Goal: Task Accomplishment & Management: Use online tool/utility

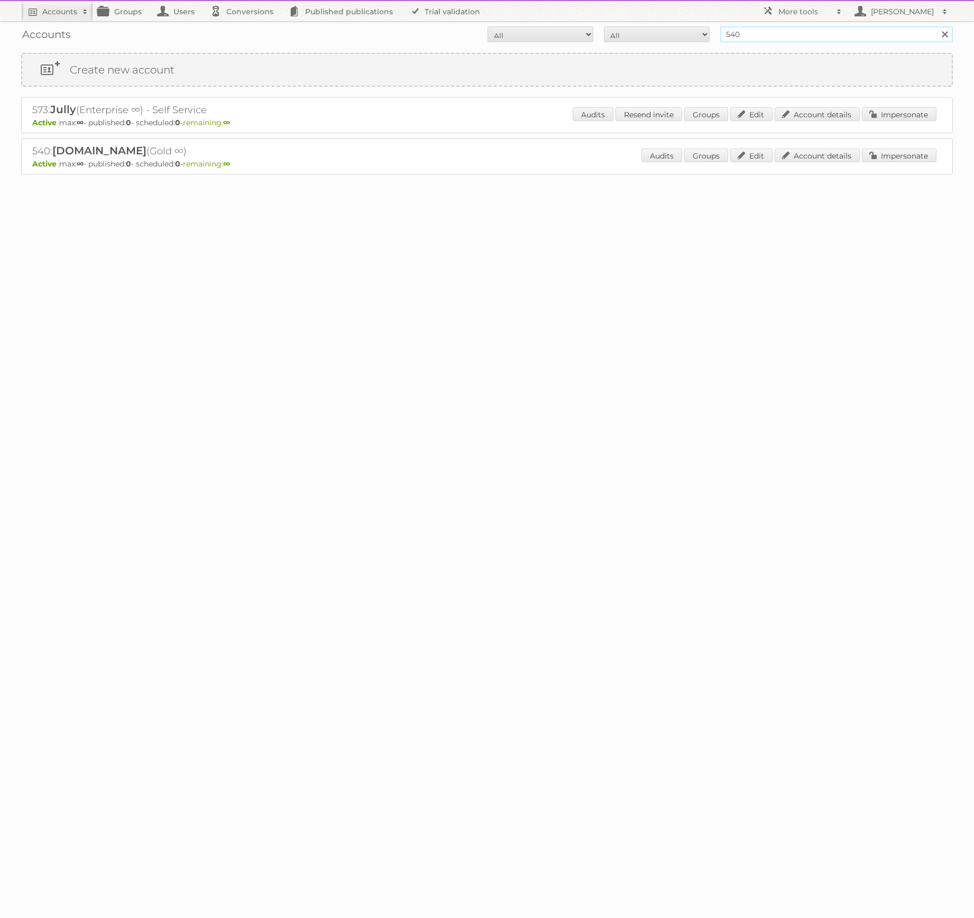
click at [749, 27] on input "540" at bounding box center [836, 34] width 233 height 16
type input "irfan"
click at [936, 26] on input "Search" at bounding box center [944, 34] width 16 height 16
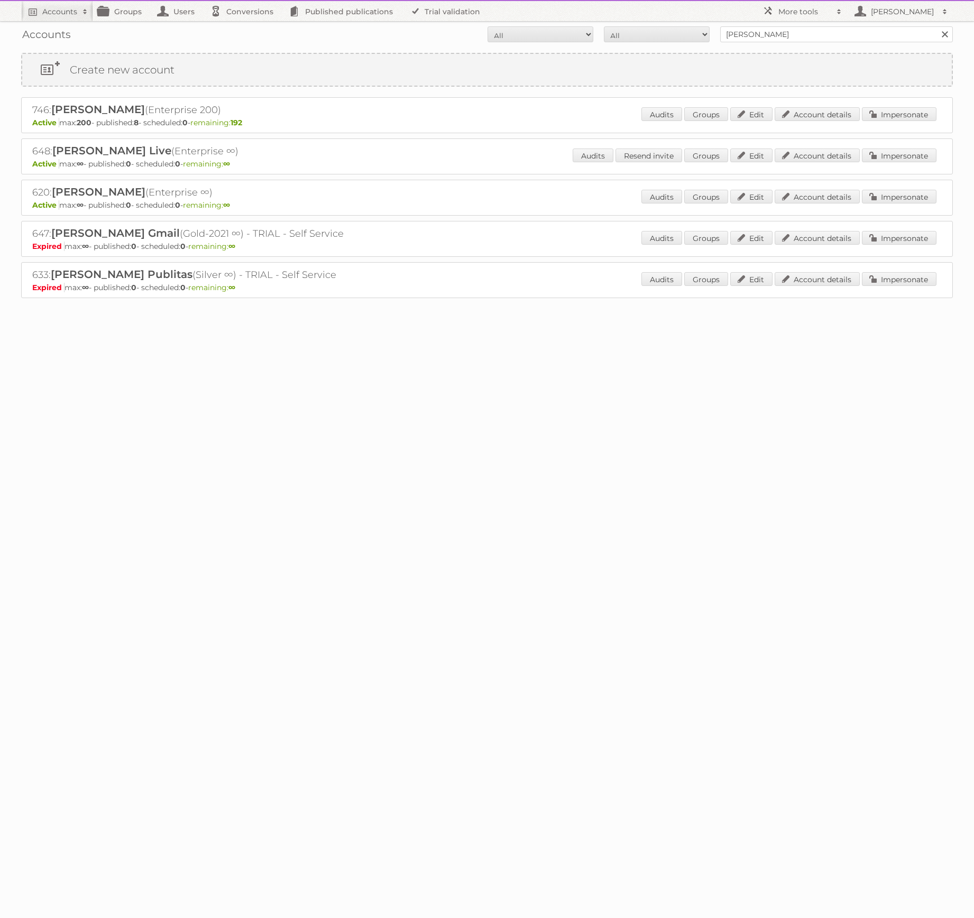
click at [40, 189] on h2 "620: Irfan Nurkanovic (Enterprise ∞)" at bounding box center [217, 193] width 370 height 14
copy h2 "620"
drag, startPoint x: 840, startPoint y: 13, endPoint x: 841, endPoint y: 20, distance: 6.5
click at [840, 13] on span at bounding box center [839, 11] width 16 height 11
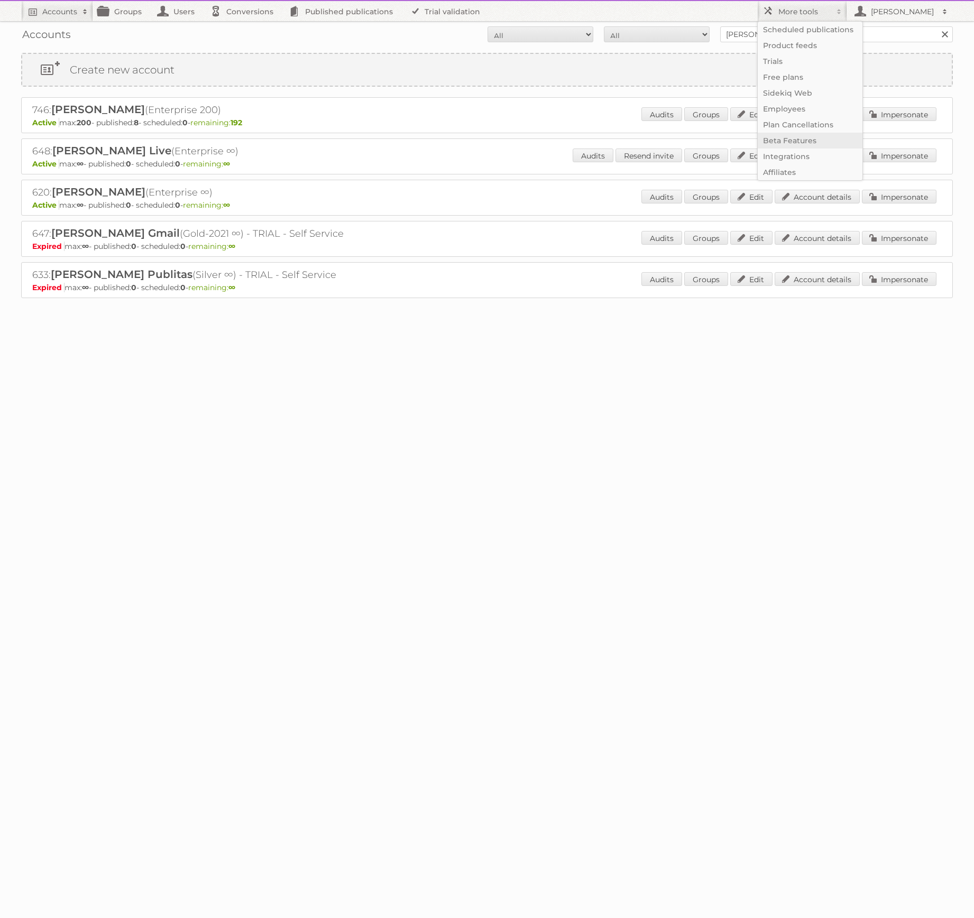
click at [797, 142] on link "Beta Features" at bounding box center [809, 141] width 105 height 16
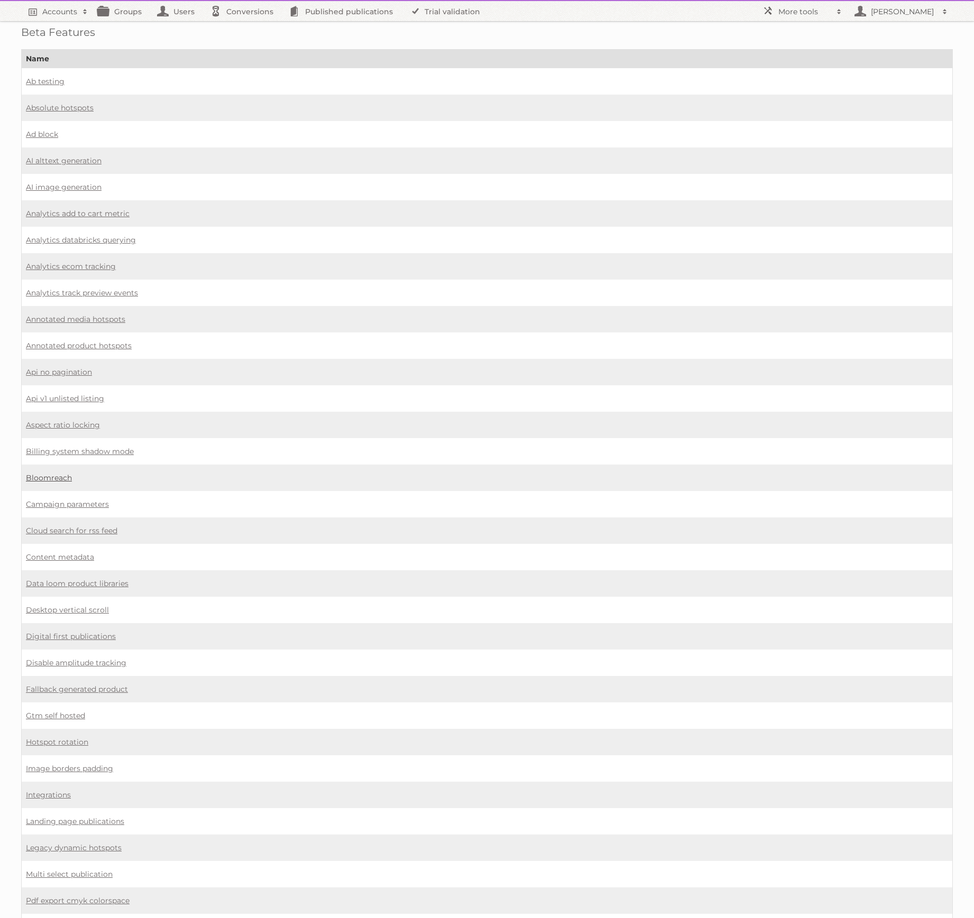
scroll to position [14, 0]
click at [58, 470] on link "Bloomreach" at bounding box center [49, 475] width 46 height 10
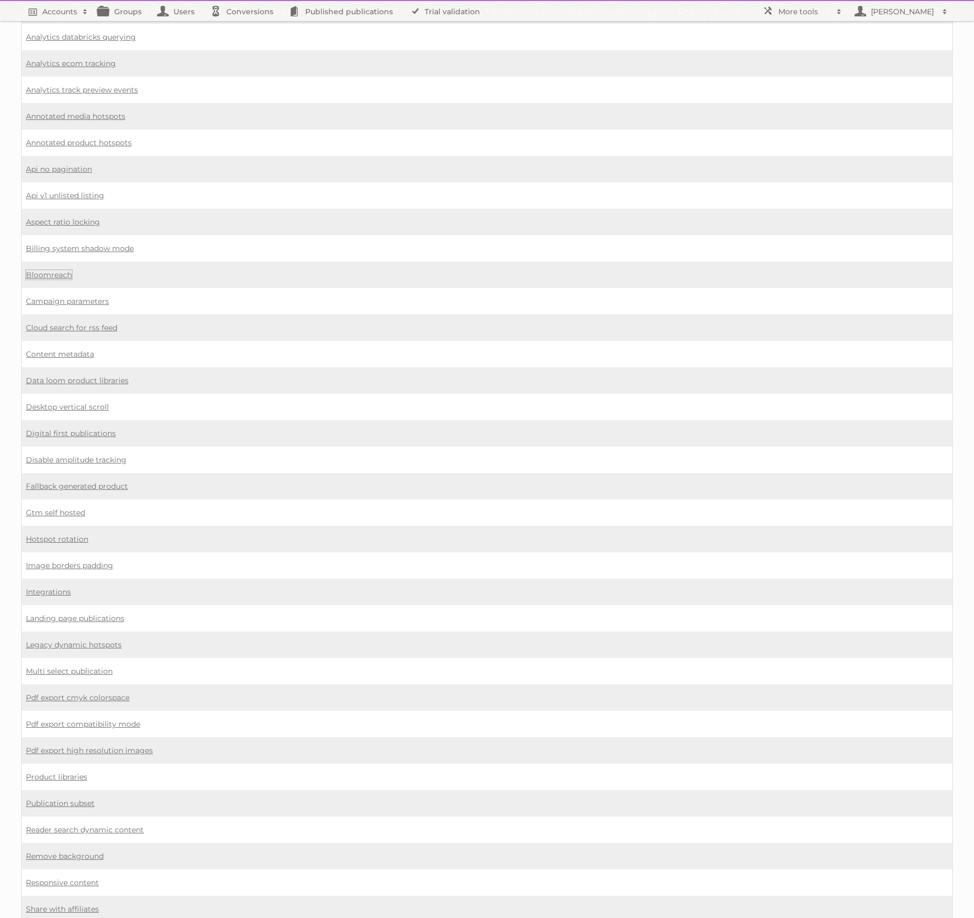
scroll to position [0, 0]
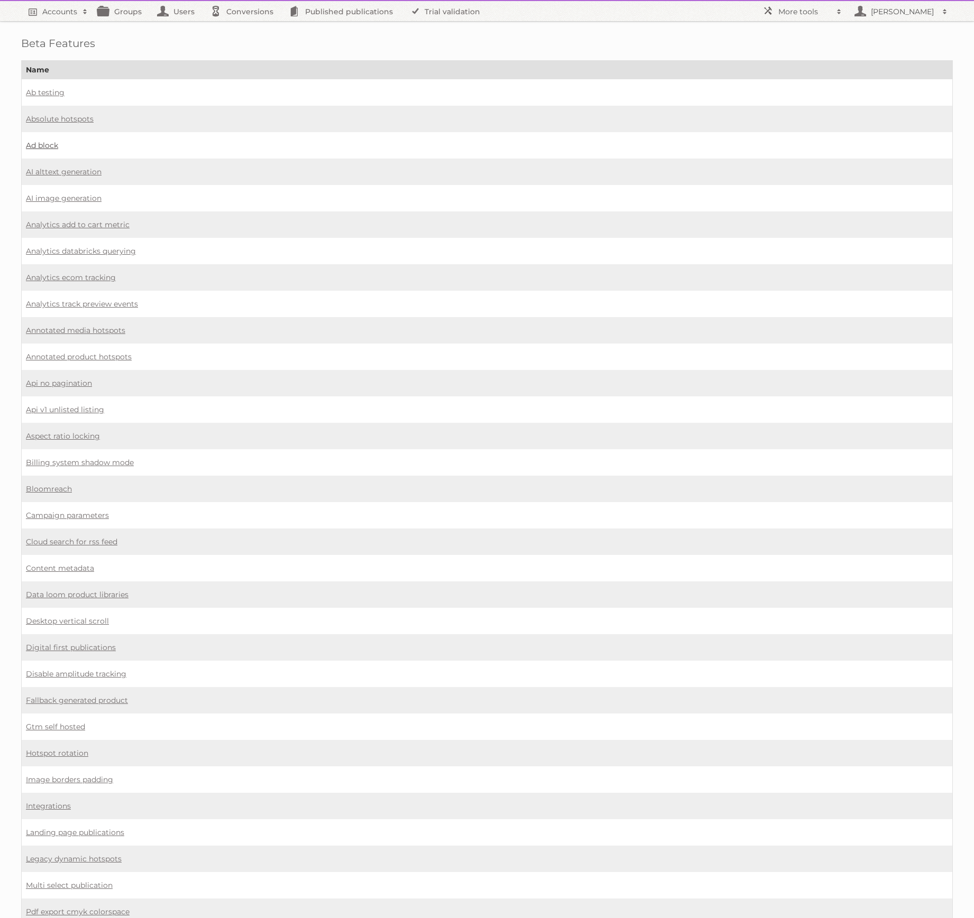
click at [43, 141] on link "Ad block" at bounding box center [42, 146] width 32 height 10
click at [80, 643] on link "Digital first publications" at bounding box center [71, 648] width 90 height 10
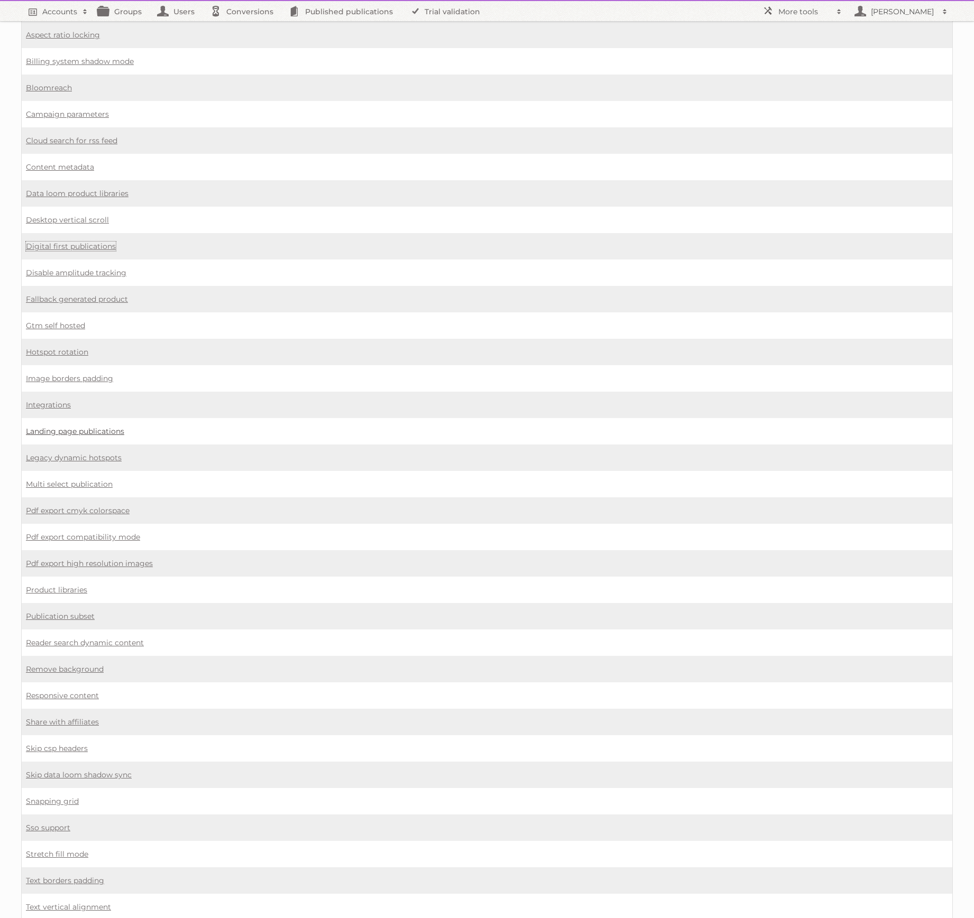
scroll to position [421, 0]
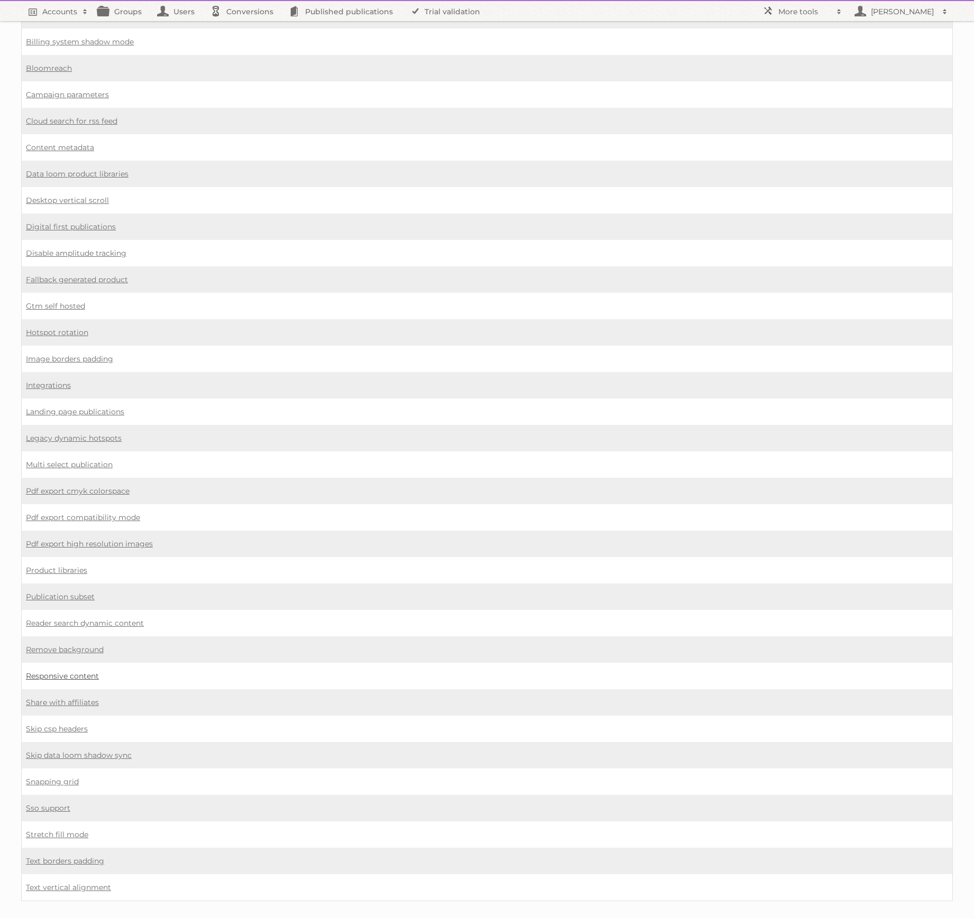
click at [77, 671] on link "Responsive content" at bounding box center [62, 676] width 73 height 10
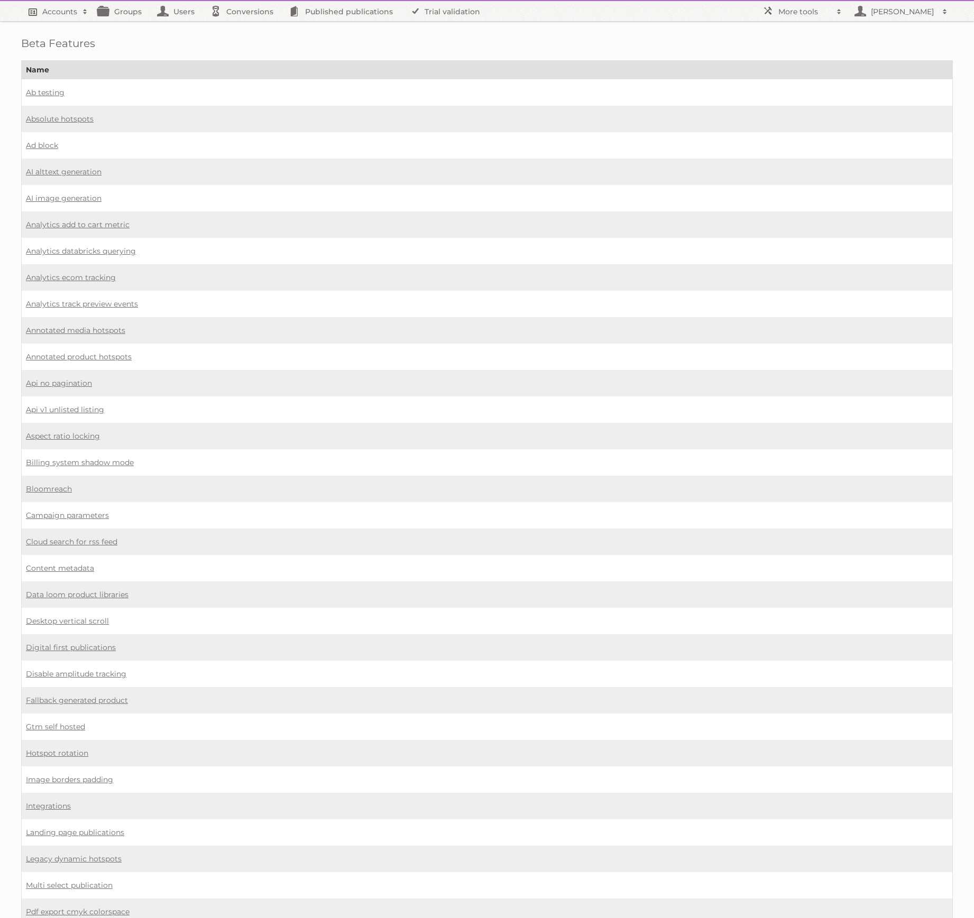
click at [43, 17] on link "Accounts" at bounding box center [57, 11] width 72 height 20
type input"] "irfan"
click at [244, 27] on input "Search" at bounding box center [252, 35] width 16 height 16
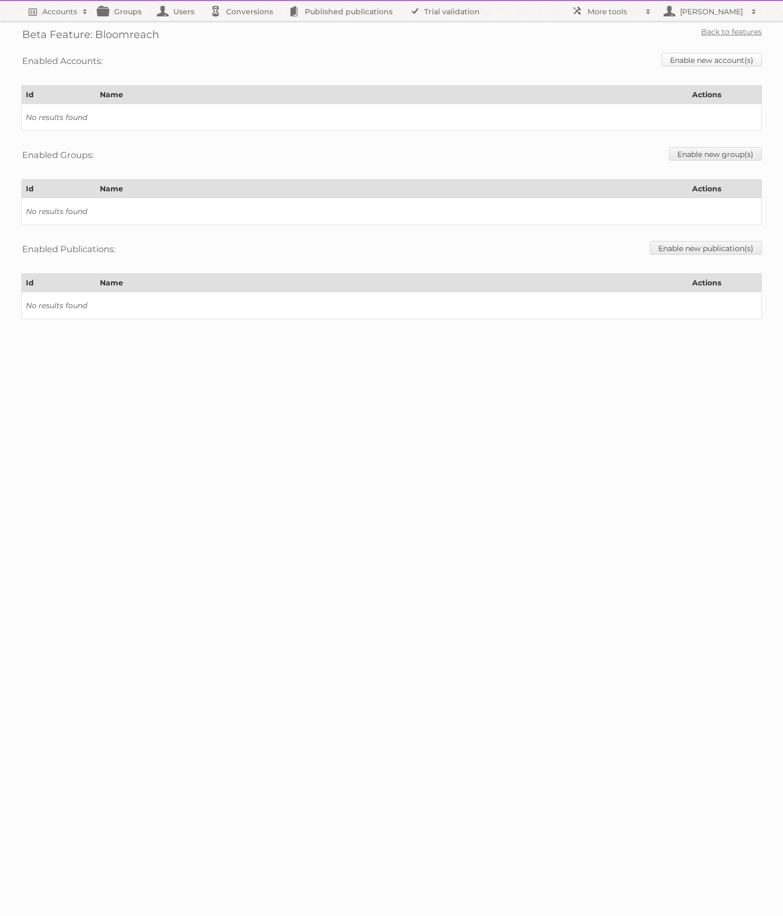
click at [723, 55] on link "Enable new account(s)" at bounding box center [712, 60] width 100 height 14
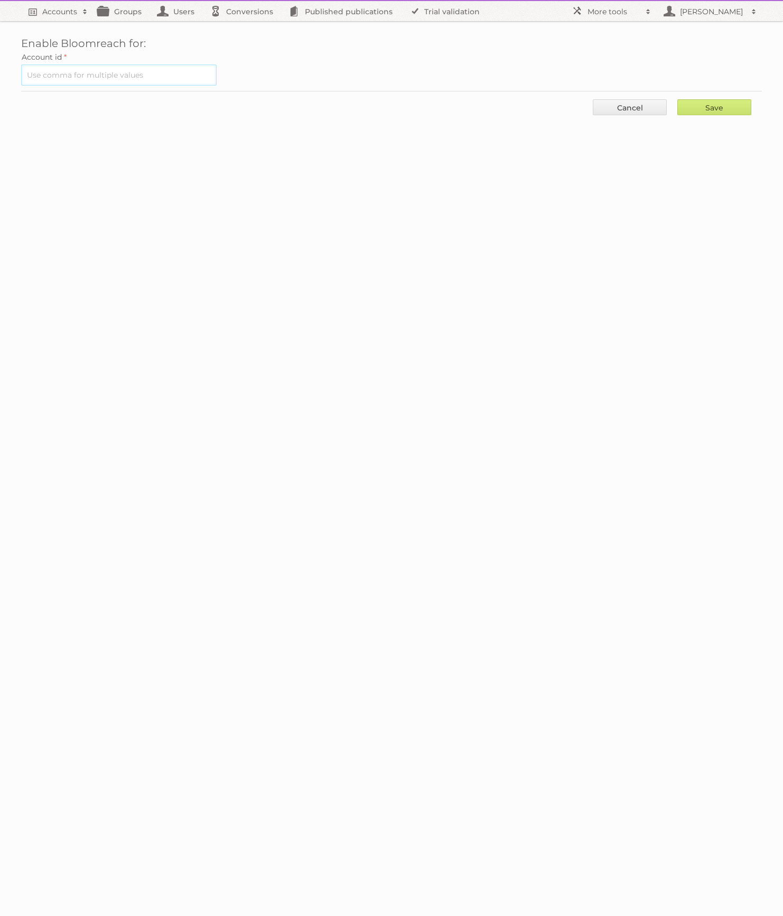
click at [95, 67] on input "text" at bounding box center [119, 74] width 196 height 21
paste input "620"
type input "620"
click at [733, 110] on input "Save" at bounding box center [715, 107] width 74 height 16
type input "..."
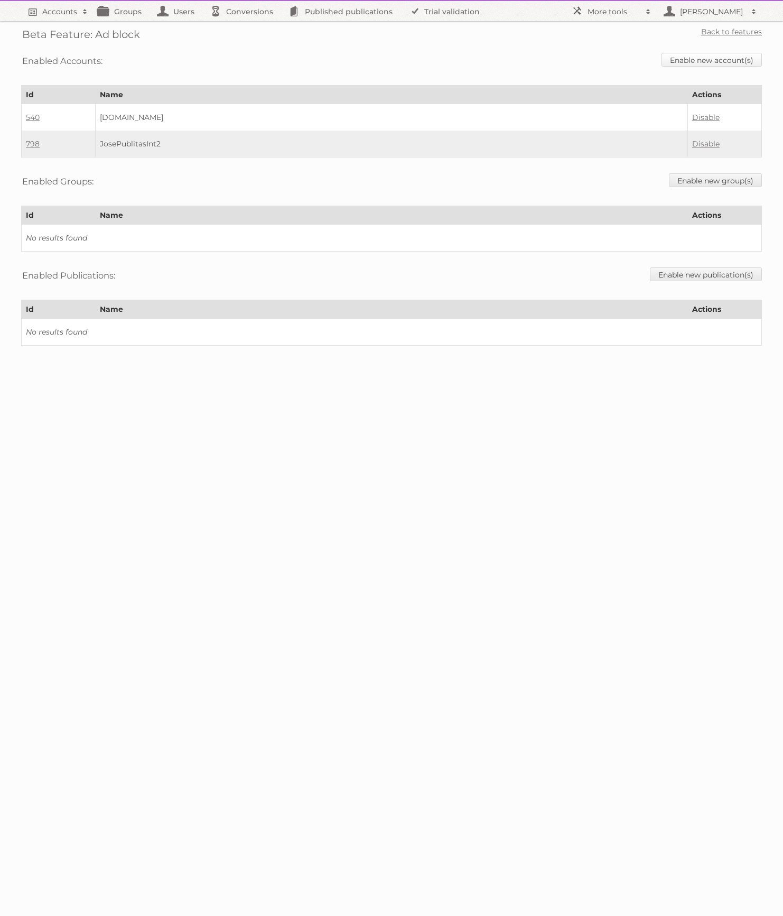
click at [699, 57] on link "Enable new account(s)" at bounding box center [712, 60] width 100 height 14
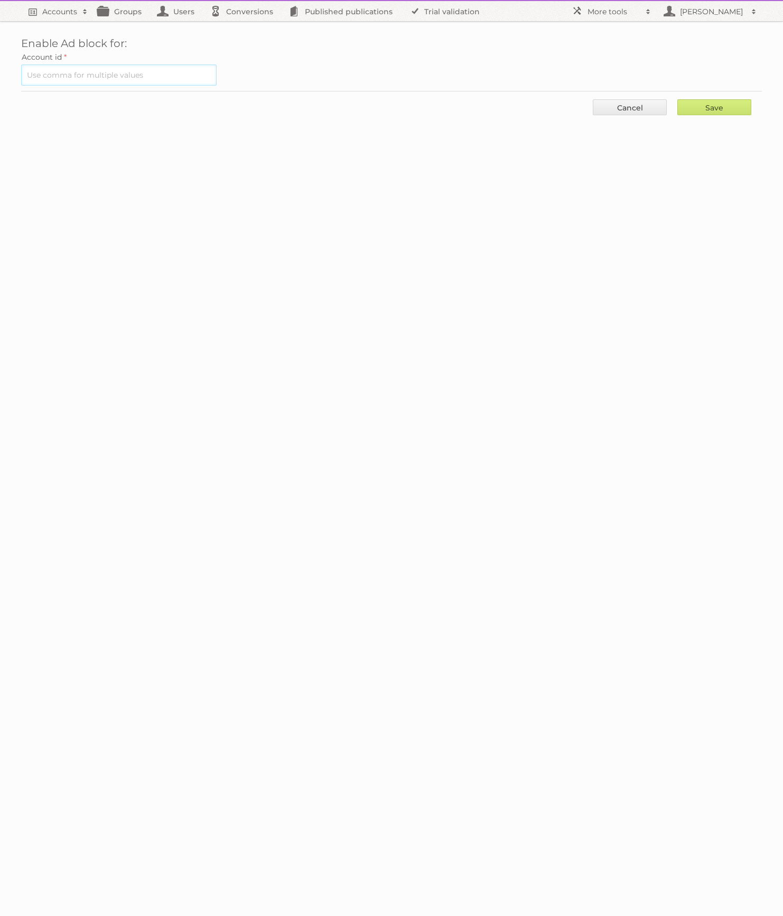
drag, startPoint x: 146, startPoint y: 83, endPoint x: 152, endPoint y: 80, distance: 6.4
click at [146, 83] on input "text" at bounding box center [119, 74] width 196 height 21
paste input "620"
type input "620"
click at [712, 104] on input "Save" at bounding box center [715, 107] width 74 height 16
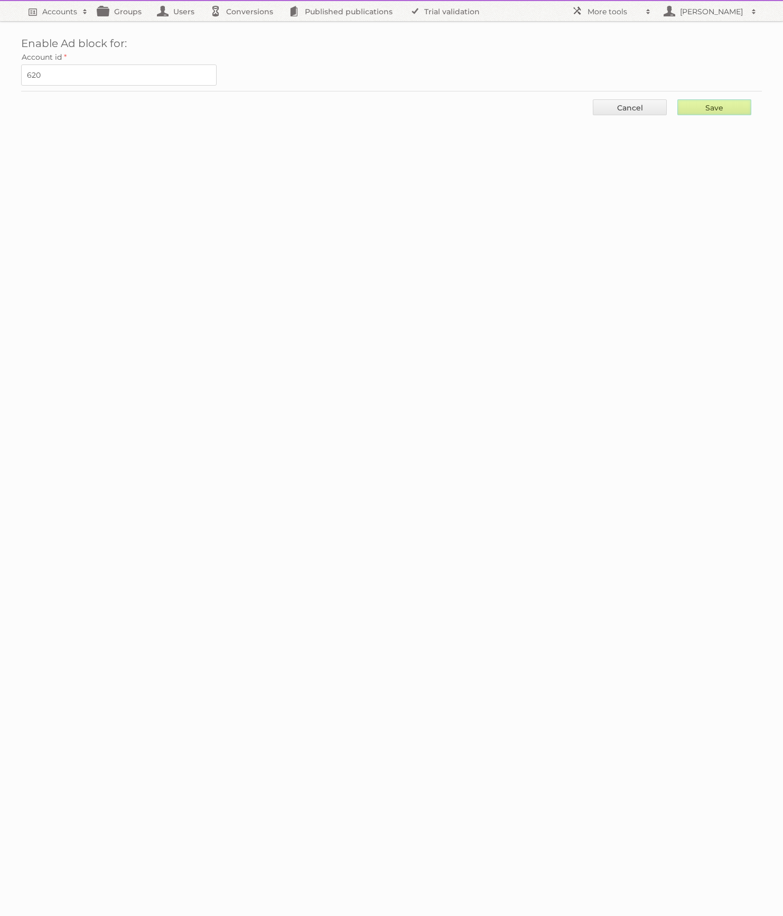
type input "..."
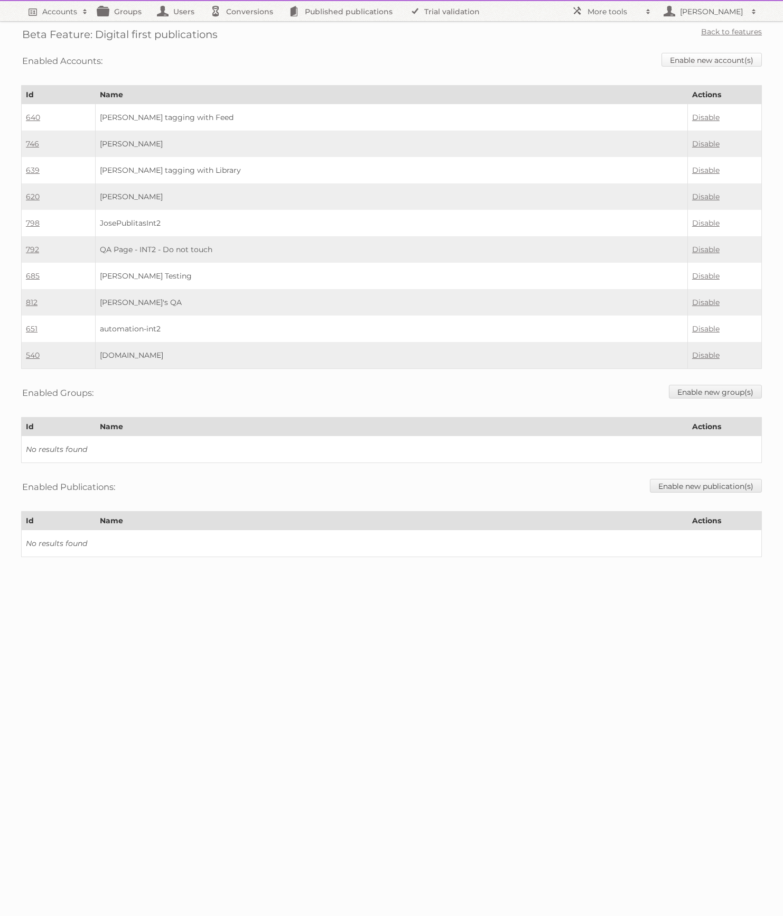
click at [703, 61] on link "Enable new account(s)" at bounding box center [712, 60] width 100 height 14
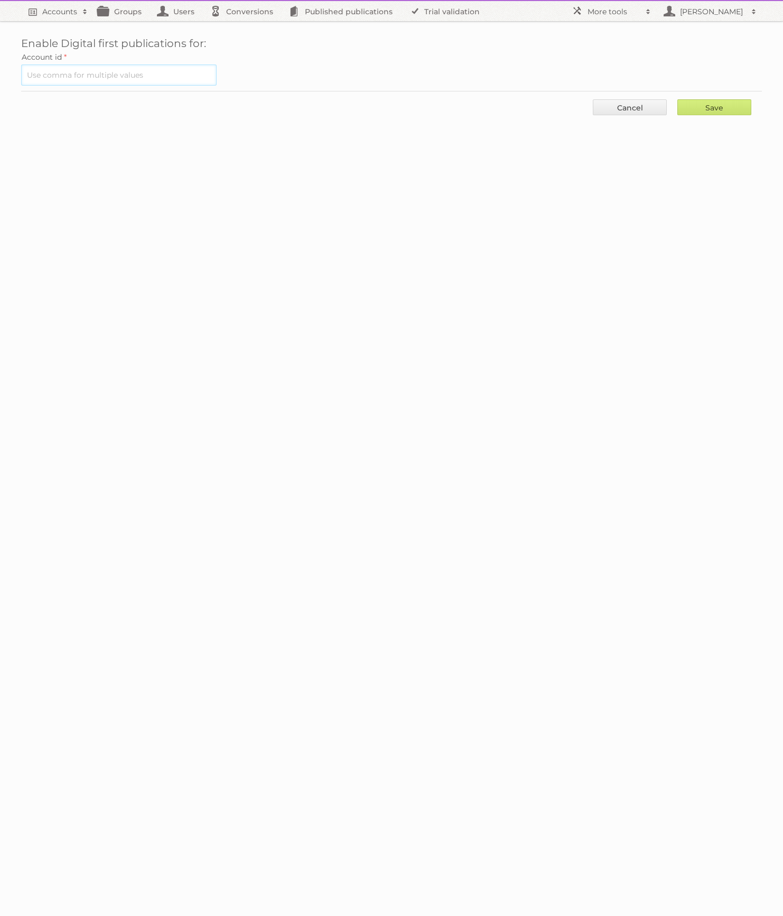
click at [162, 70] on input "text" at bounding box center [119, 74] width 196 height 21
paste input "620"
type input "620"
click at [711, 103] on input "Save" at bounding box center [715, 107] width 74 height 16
type input "..."
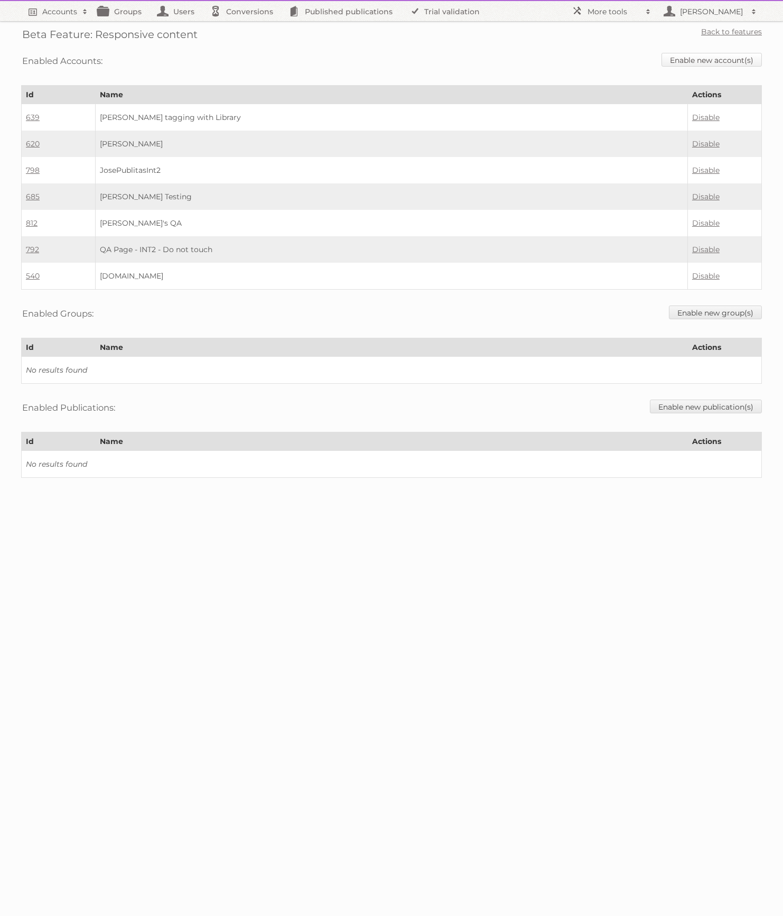
click at [720, 54] on link "Enable new account(s)" at bounding box center [712, 60] width 100 height 14
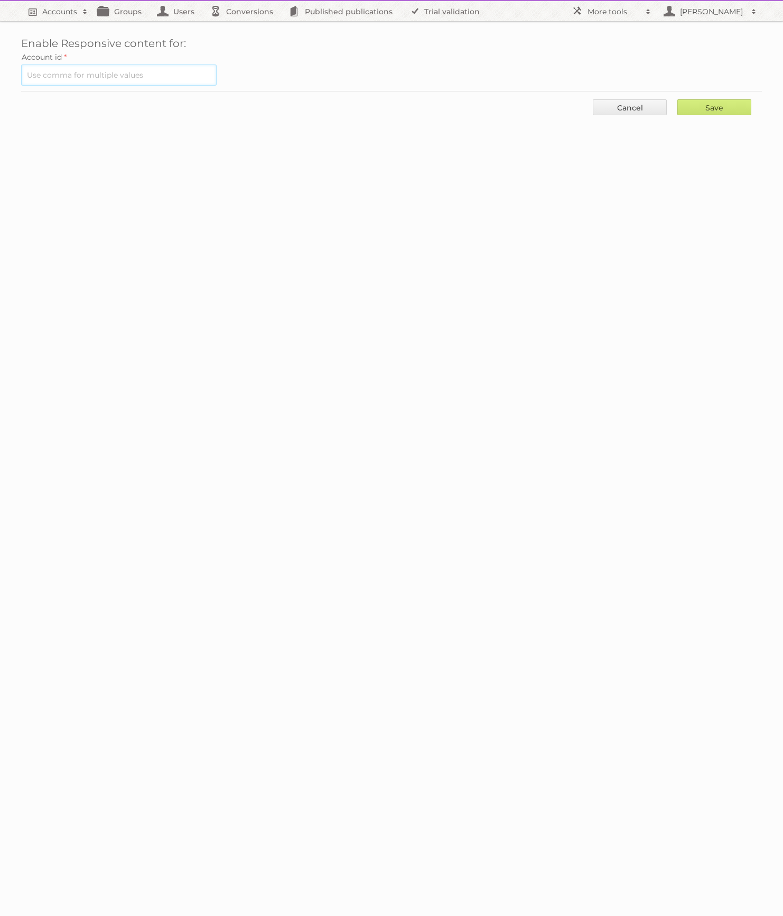
drag, startPoint x: 103, startPoint y: 69, endPoint x: 128, endPoint y: 72, distance: 25.0
click at [103, 69] on input "text" at bounding box center [119, 74] width 196 height 21
paste input "620"
type input "620"
click at [700, 98] on div "Save Cancel" at bounding box center [391, 107] width 741 height 32
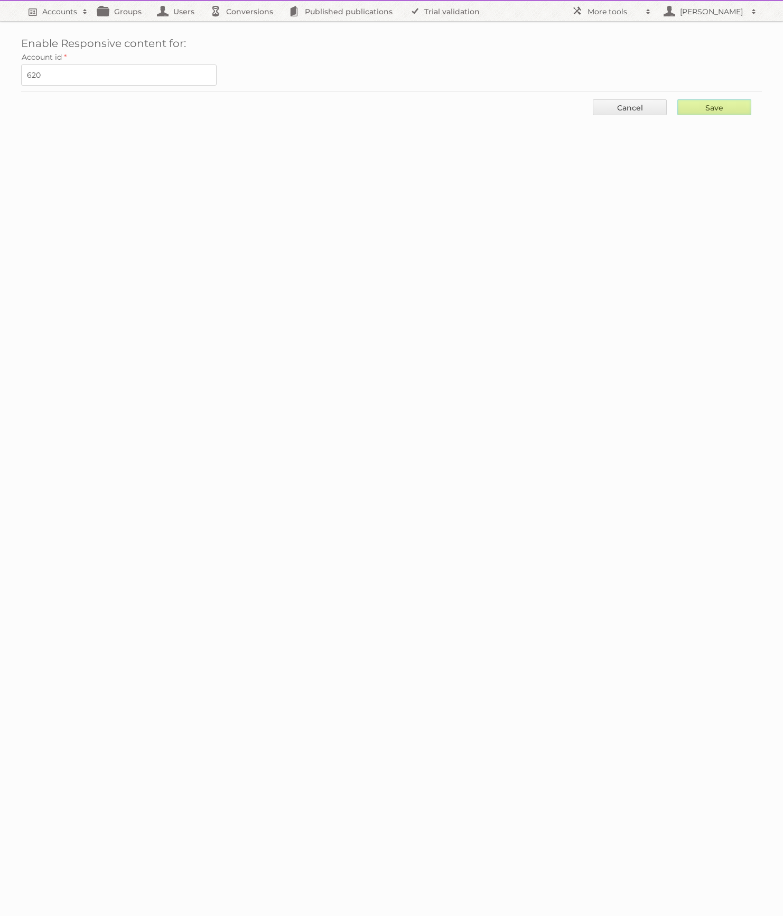
click at [701, 103] on input "Save" at bounding box center [715, 107] width 74 height 16
type input "..."
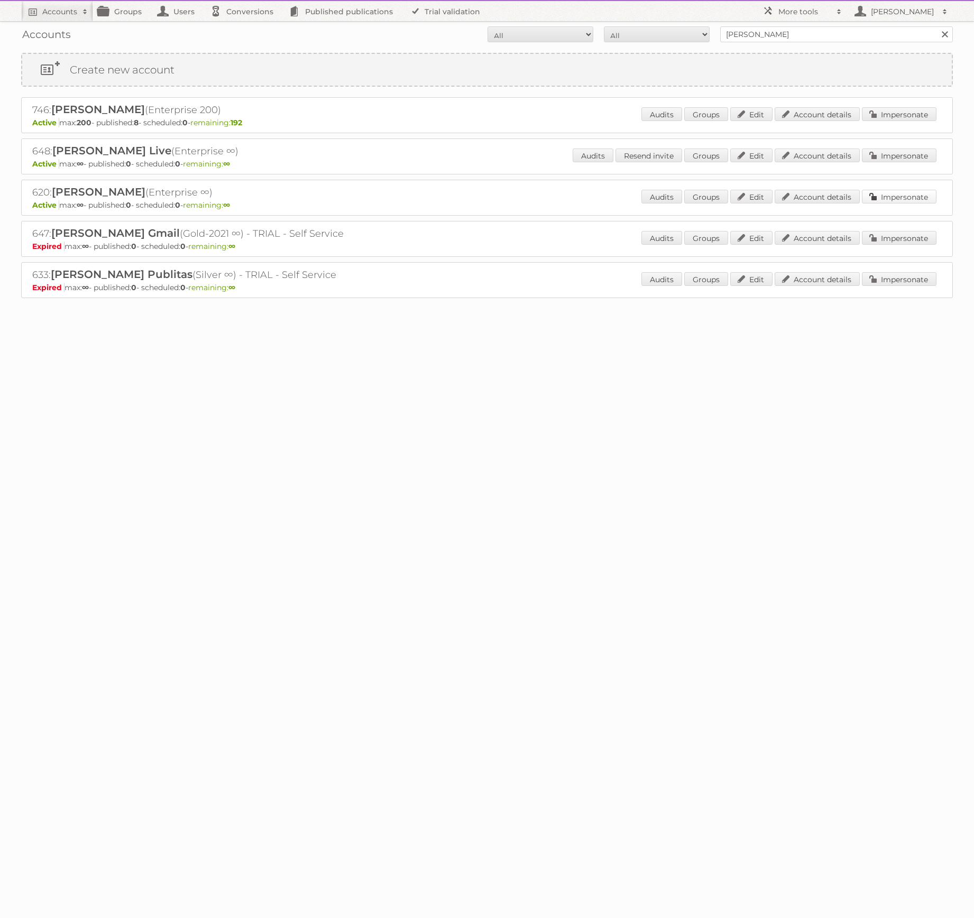
click at [922, 195] on link "Impersonate" at bounding box center [898, 197] width 75 height 14
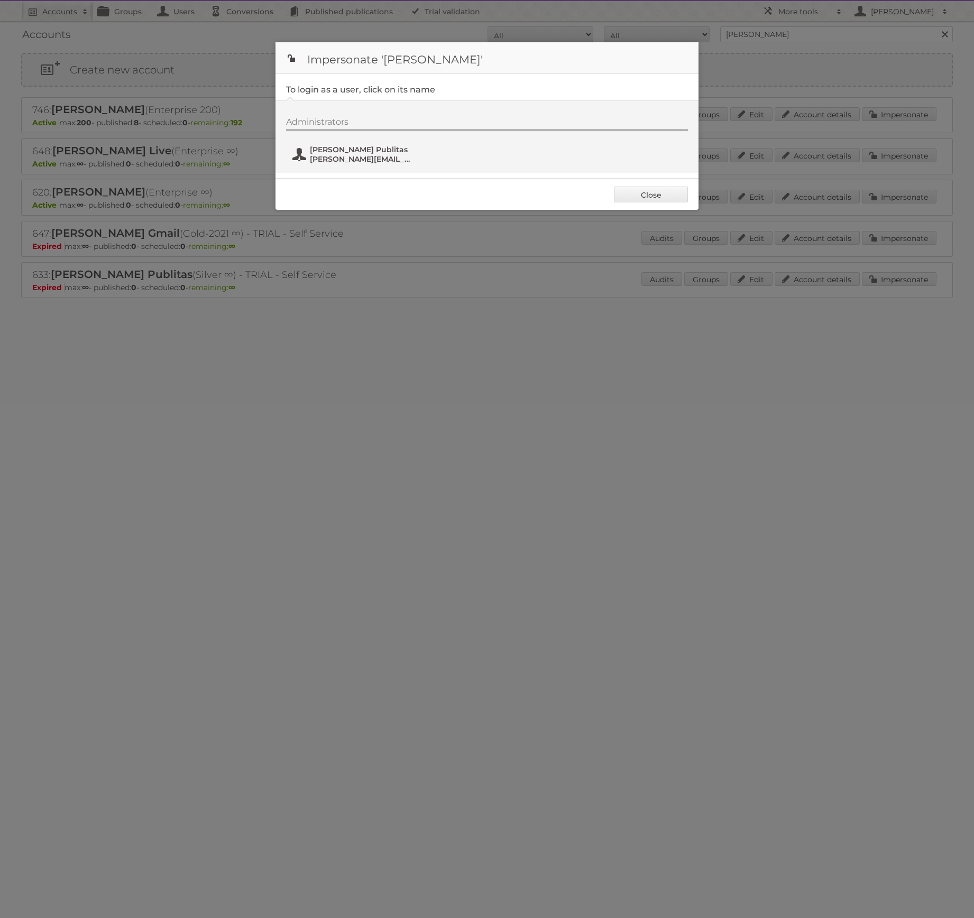
click at [344, 146] on span "Irfan Publitas" at bounding box center [361, 150] width 103 height 10
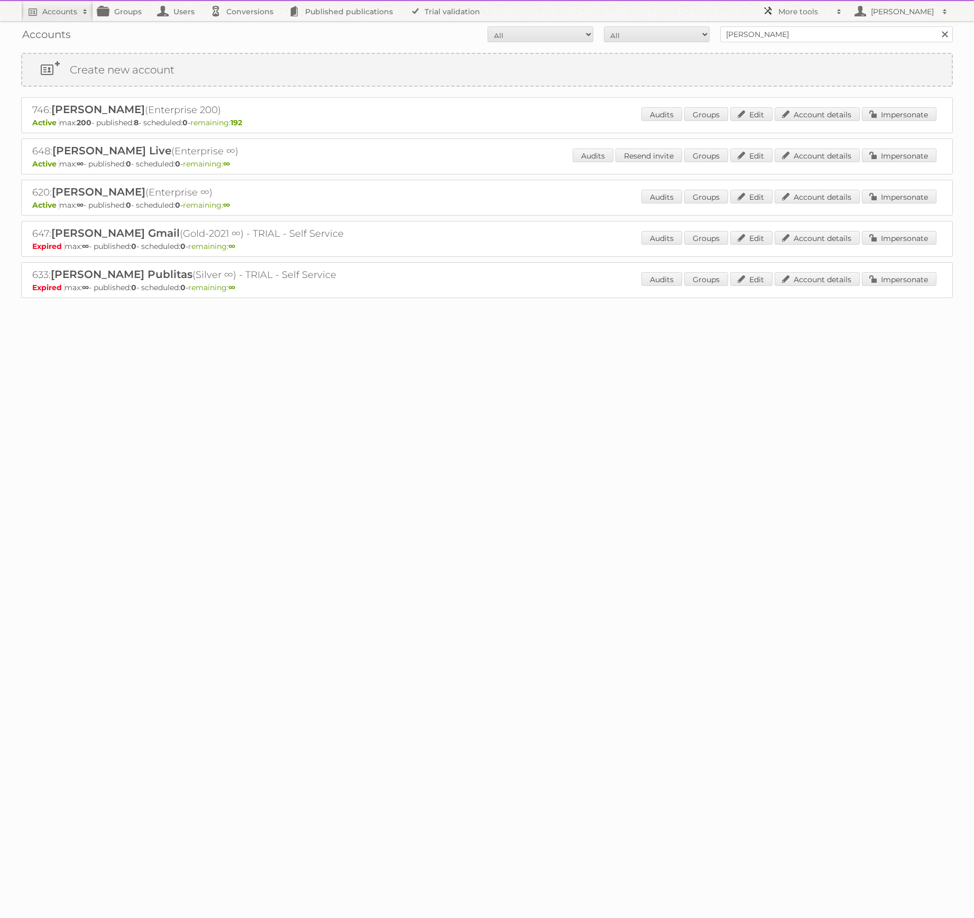
click at [840, 10] on span at bounding box center [839, 11] width 16 height 11
click at [783, 138] on link "Beta Features" at bounding box center [809, 141] width 105 height 16
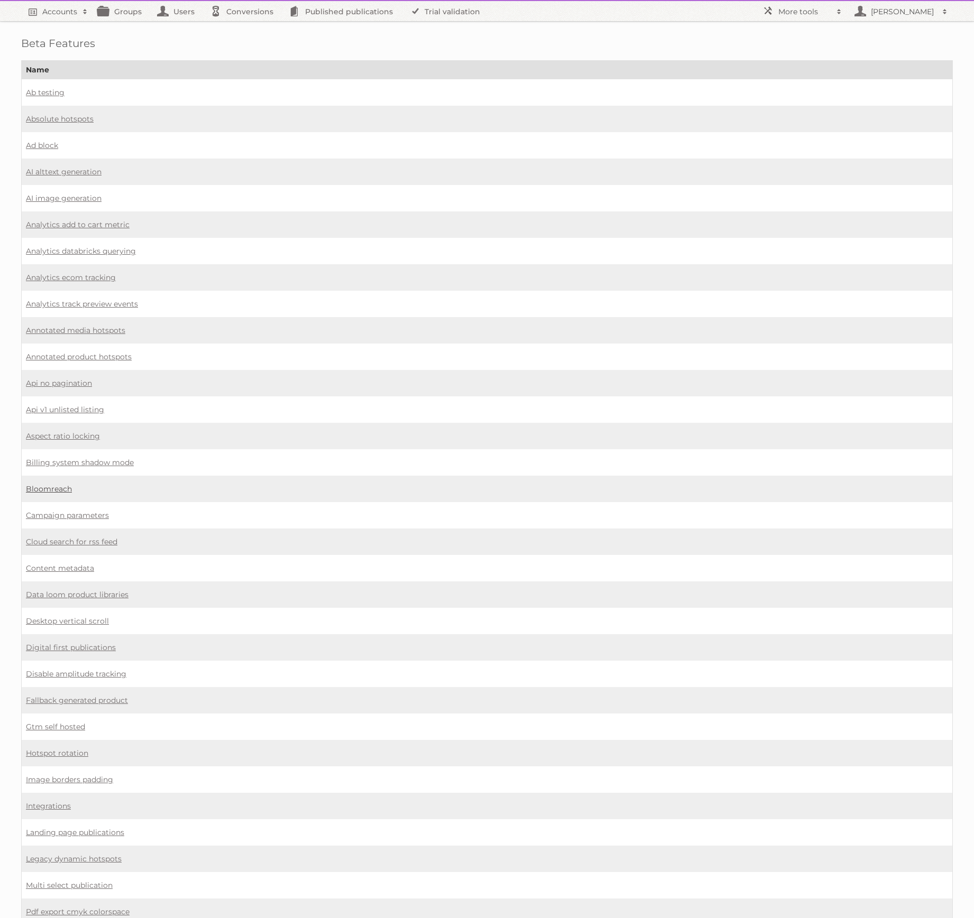
click at [58, 484] on link "Bloomreach" at bounding box center [49, 489] width 46 height 10
click at [39, 140] on link "Ad block" at bounding box center [42, 145] width 32 height 10
